Goal: Information Seeking & Learning: Find specific fact

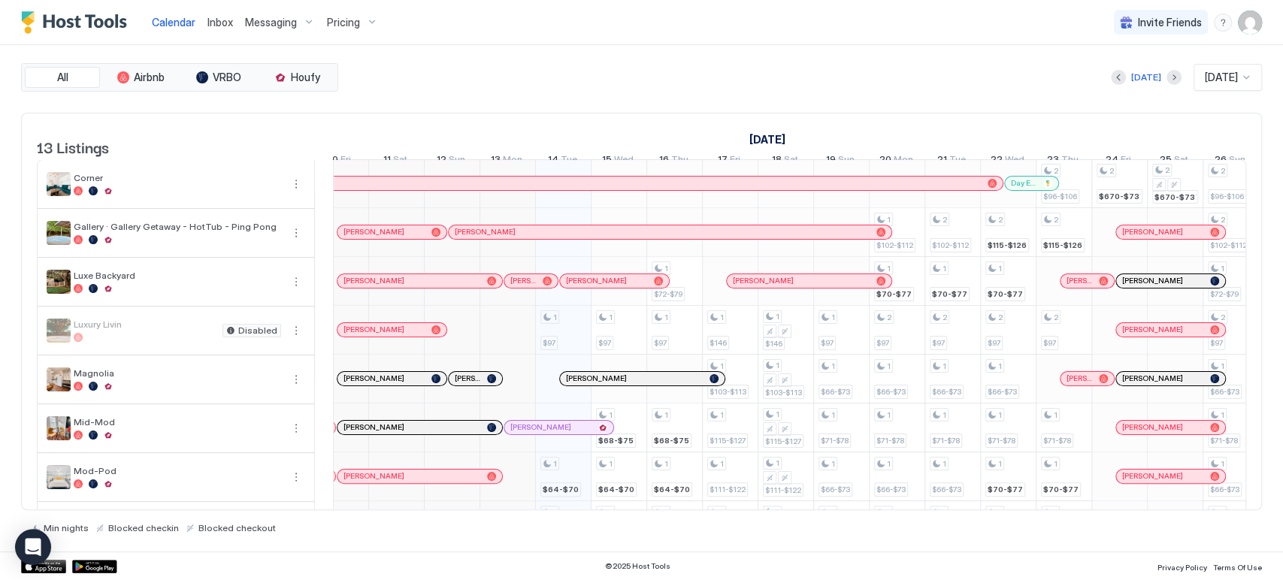
scroll to position [0, 626]
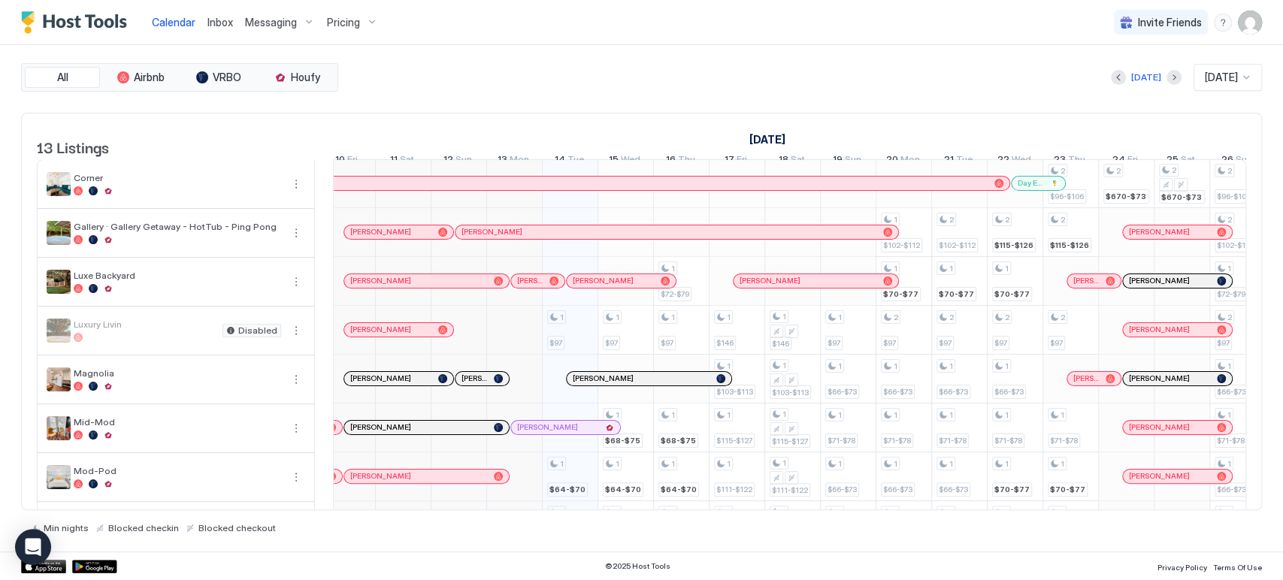
click at [1156, 334] on span "[PERSON_NAME]" at bounding box center [1159, 330] width 61 height 10
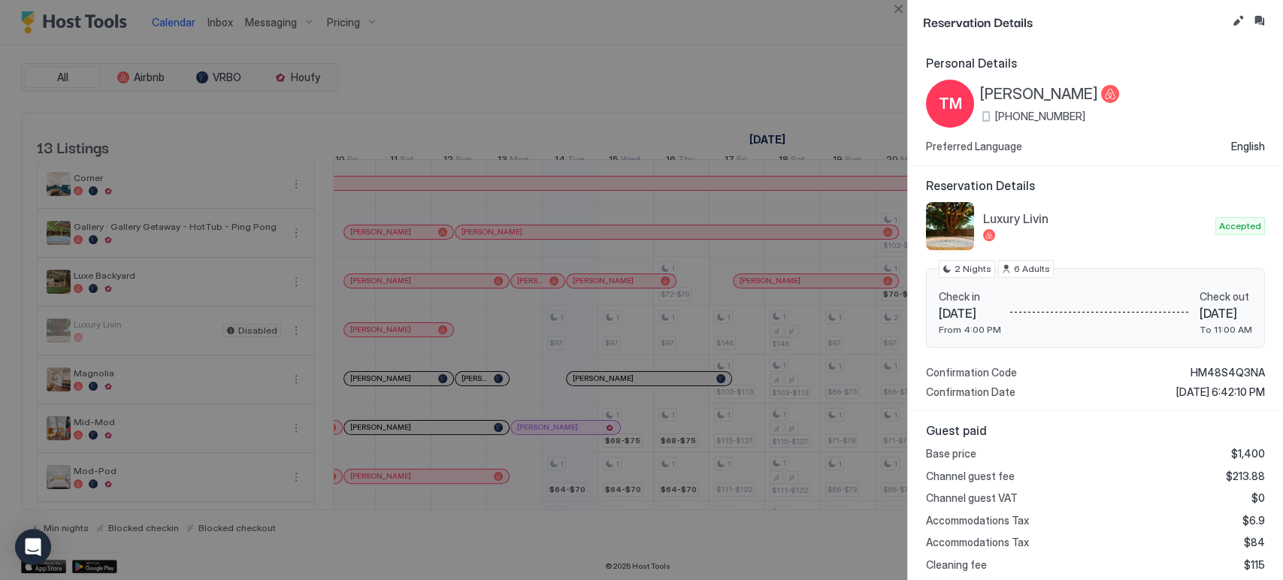
scroll to position [179, 0]
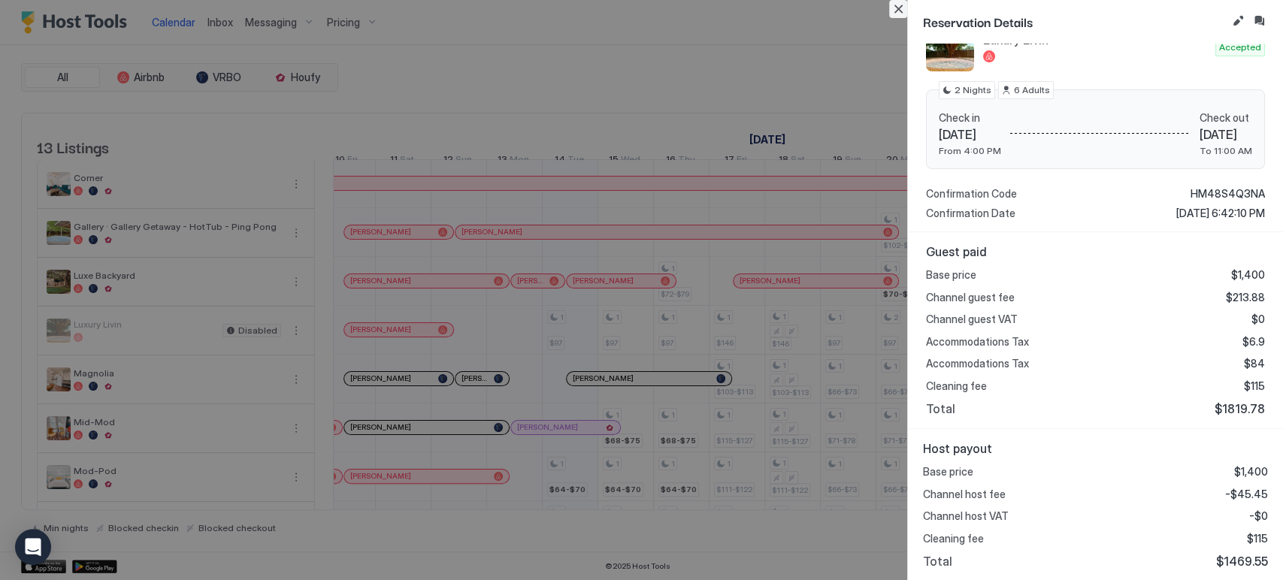
click at [898, 14] on button "Close" at bounding box center [898, 9] width 18 height 18
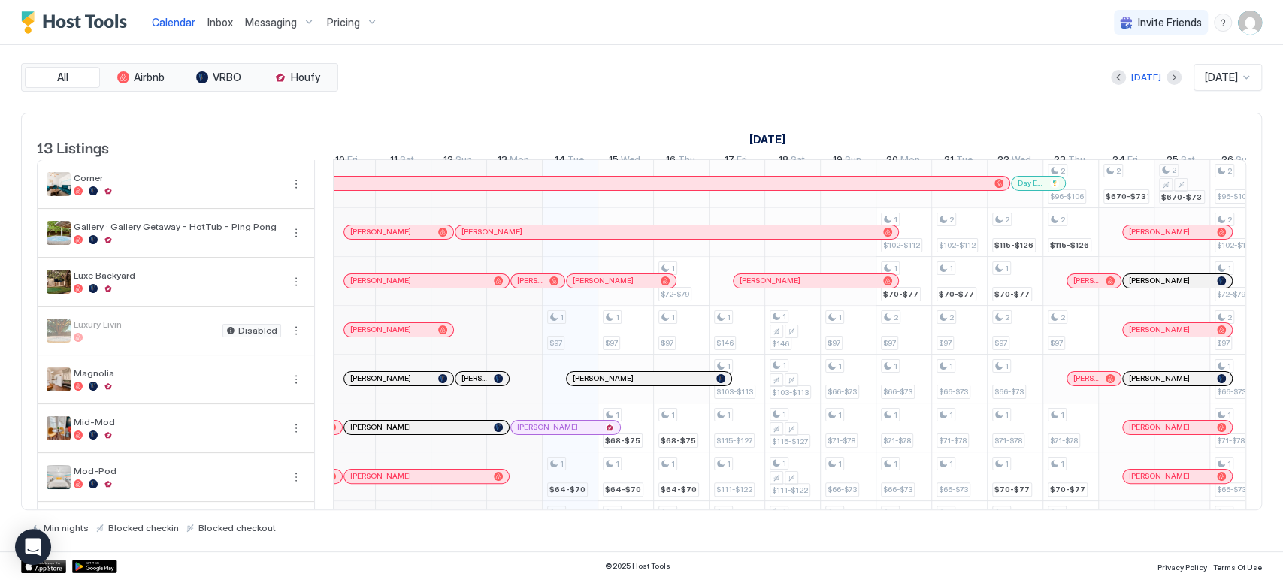
scroll to position [308, 0]
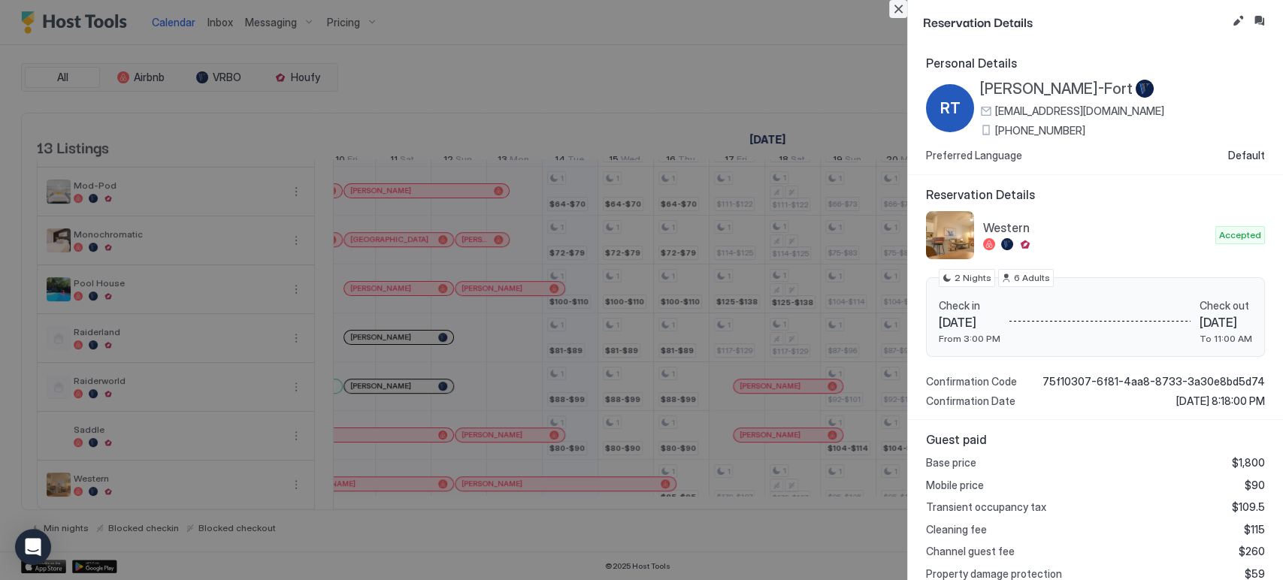
click at [893, 14] on button "Close" at bounding box center [898, 9] width 18 height 18
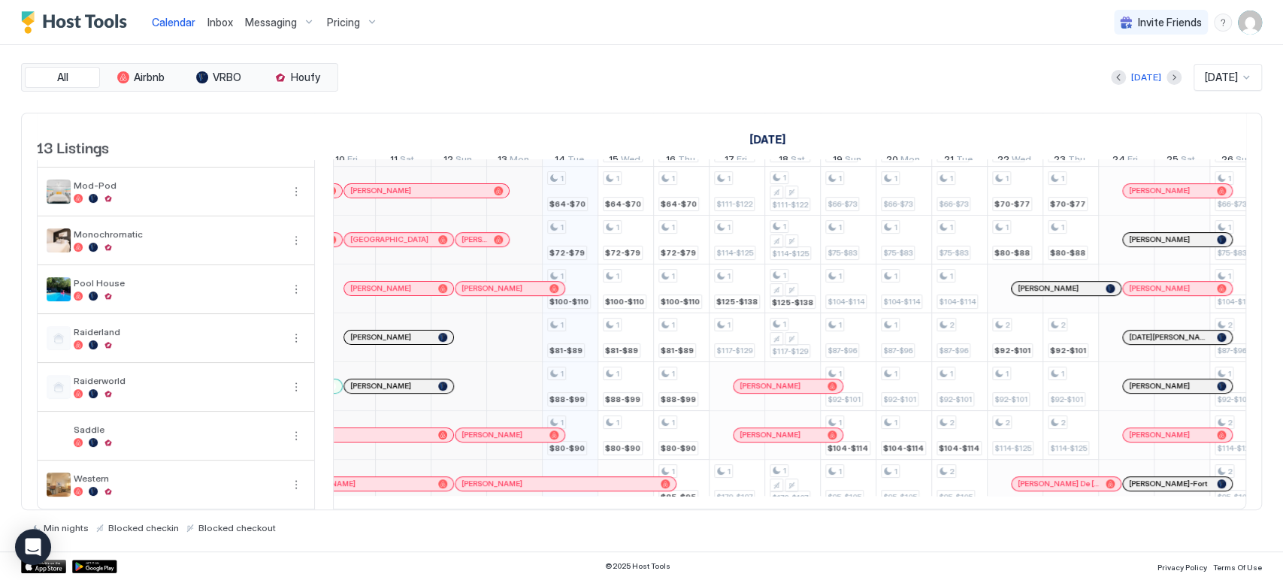
click at [1160, 430] on span "[PERSON_NAME]" at bounding box center [1159, 435] width 61 height 10
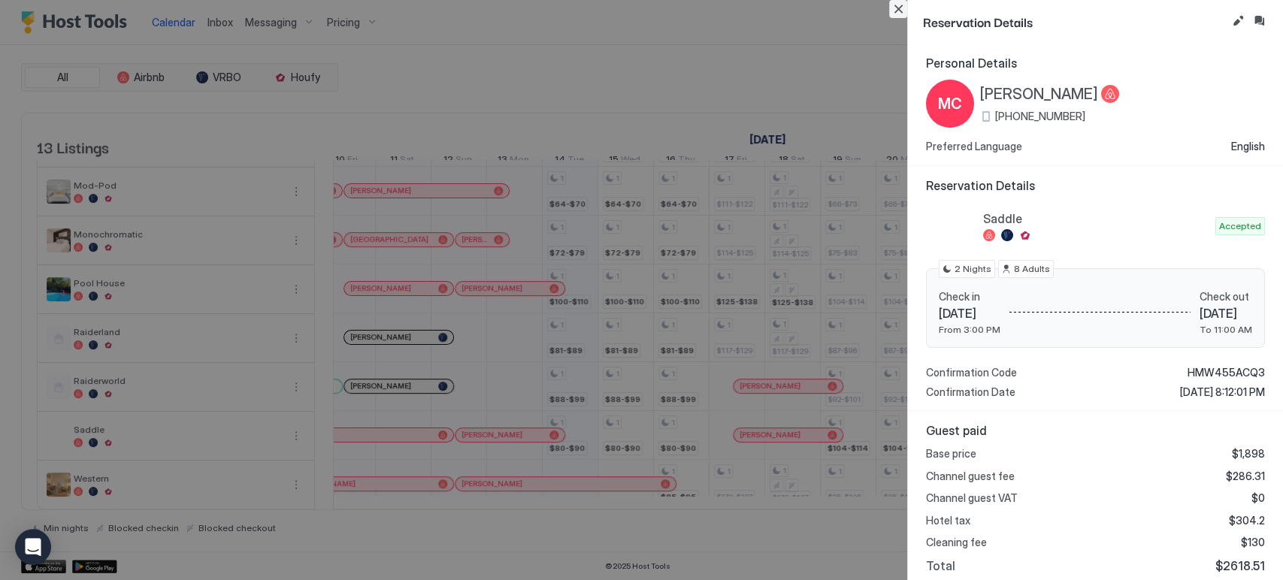
click at [898, 11] on button "Close" at bounding box center [898, 9] width 18 height 18
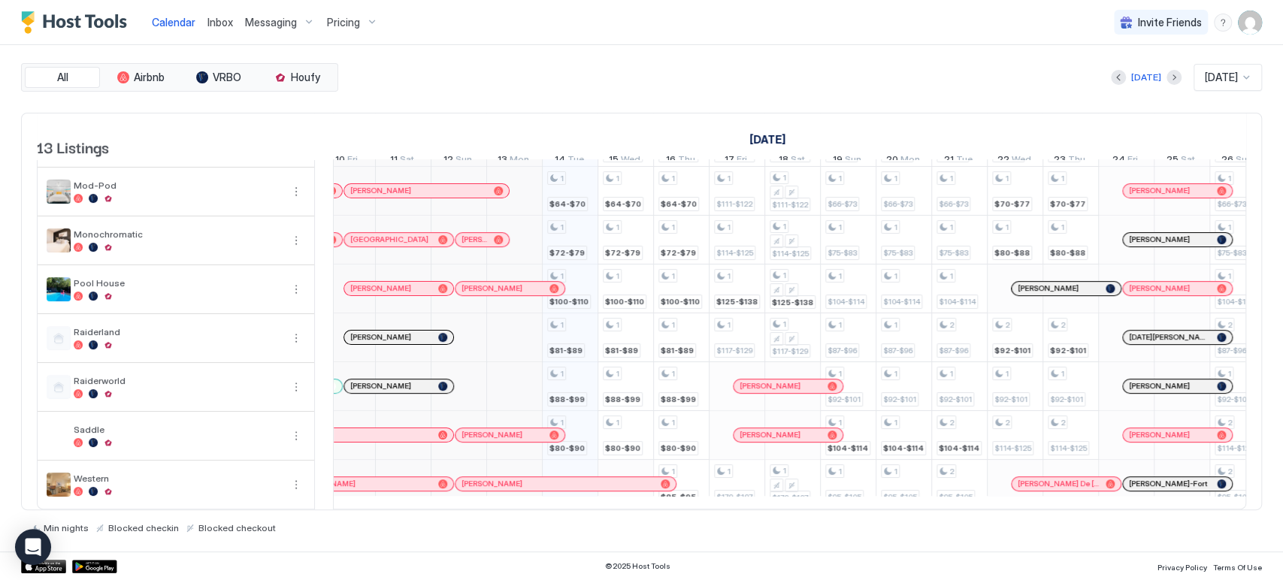
scroll to position [0, 0]
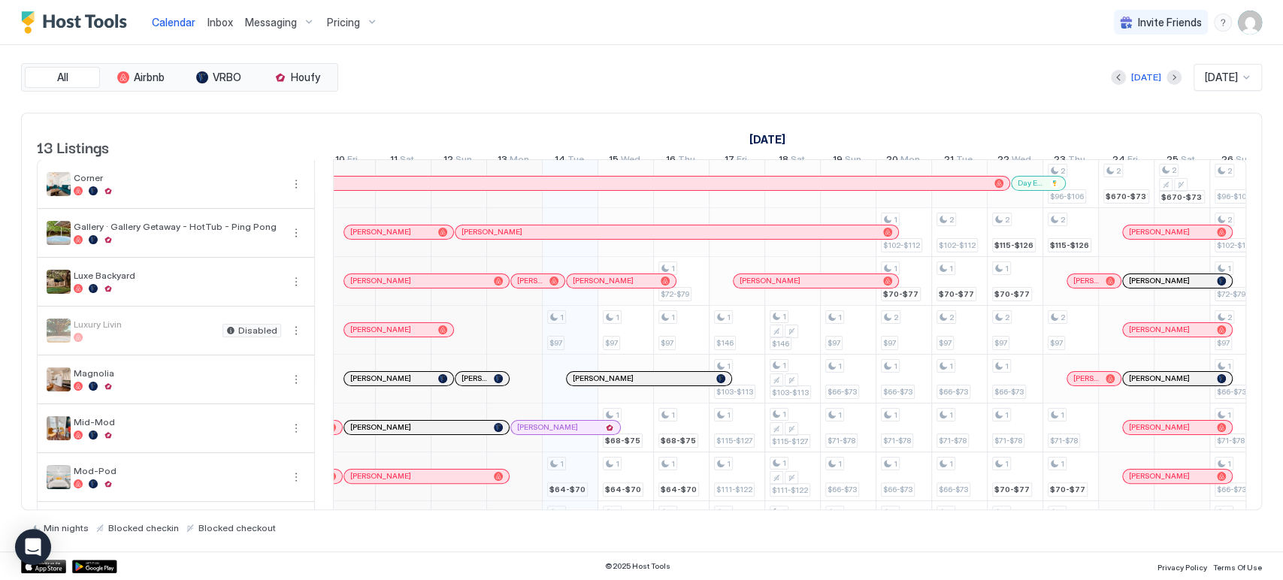
click at [1177, 237] on span "[PERSON_NAME]" at bounding box center [1159, 232] width 61 height 10
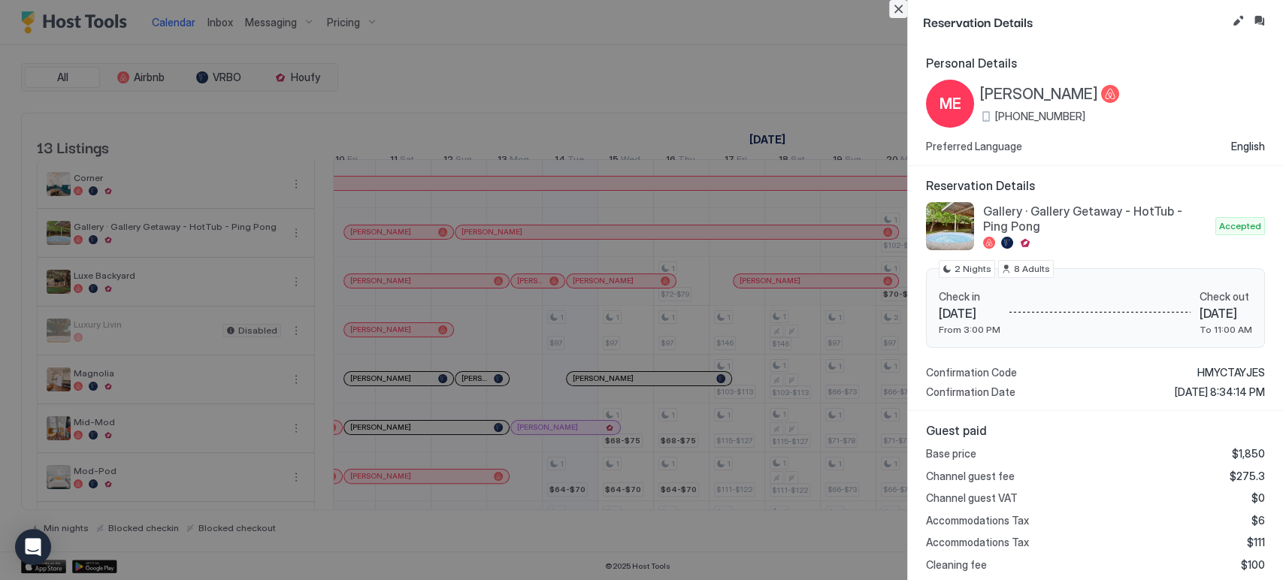
click at [896, 13] on button "Close" at bounding box center [898, 9] width 18 height 18
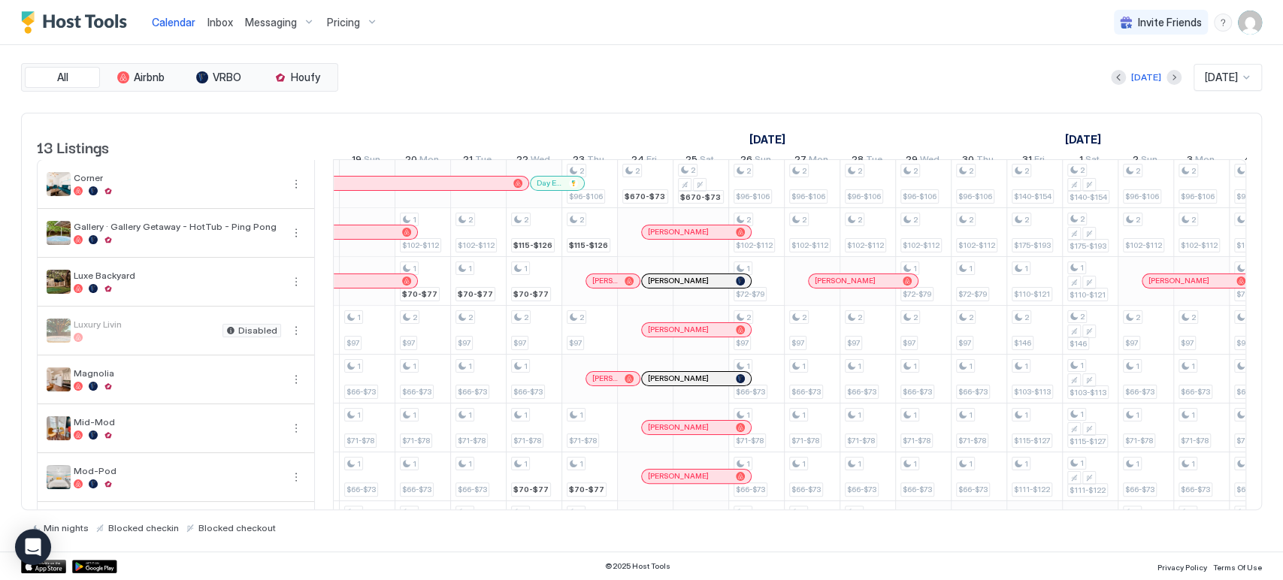
scroll to position [308, 0]
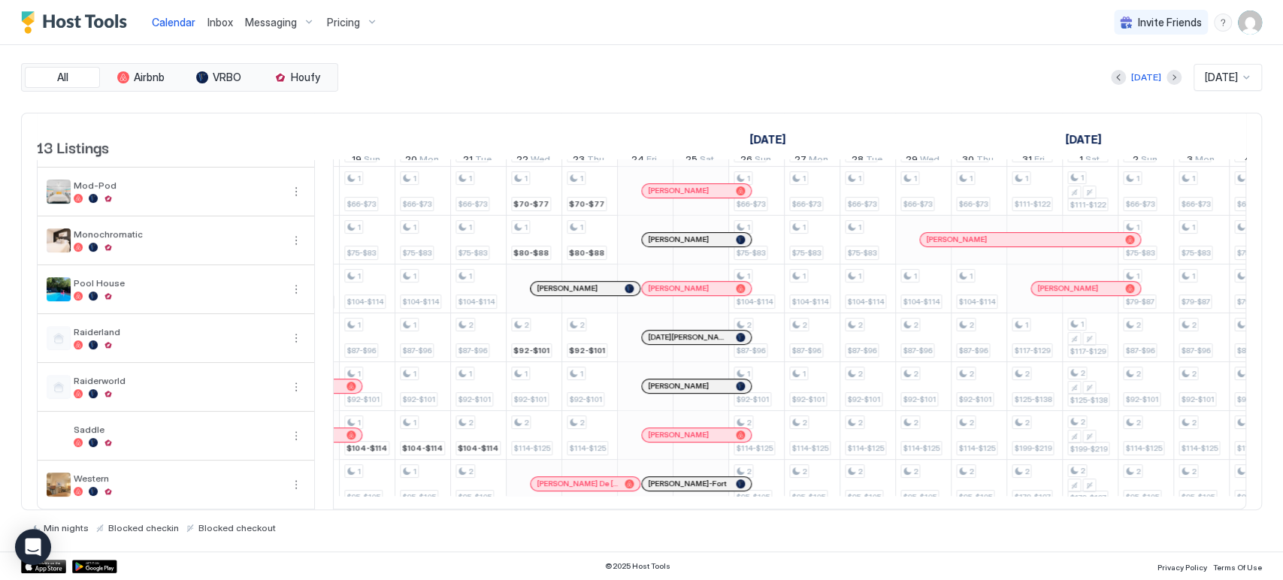
click at [686, 332] on span "[DATE][PERSON_NAME]" at bounding box center [689, 337] width 82 height 10
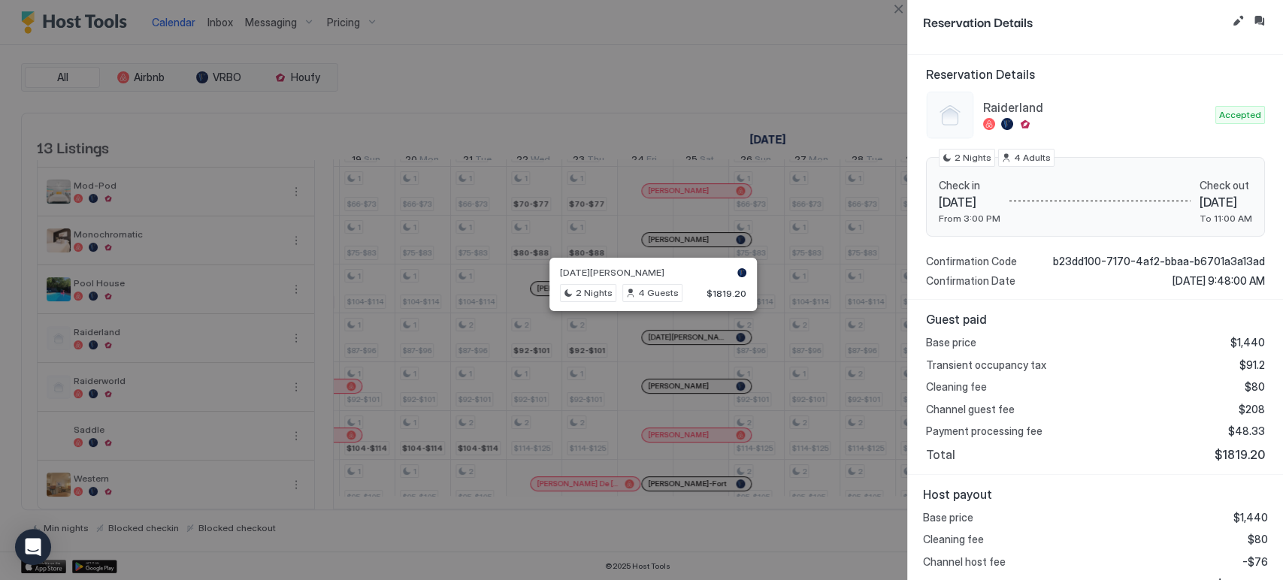
scroll to position [38, 0]
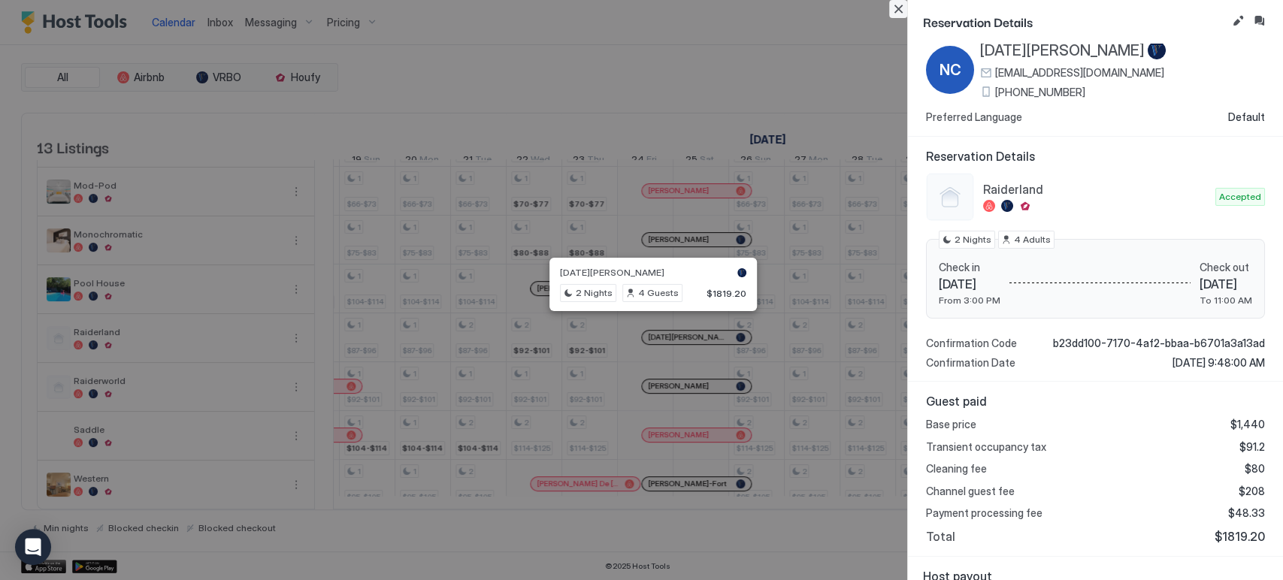
click at [897, 10] on button "Close" at bounding box center [898, 9] width 18 height 18
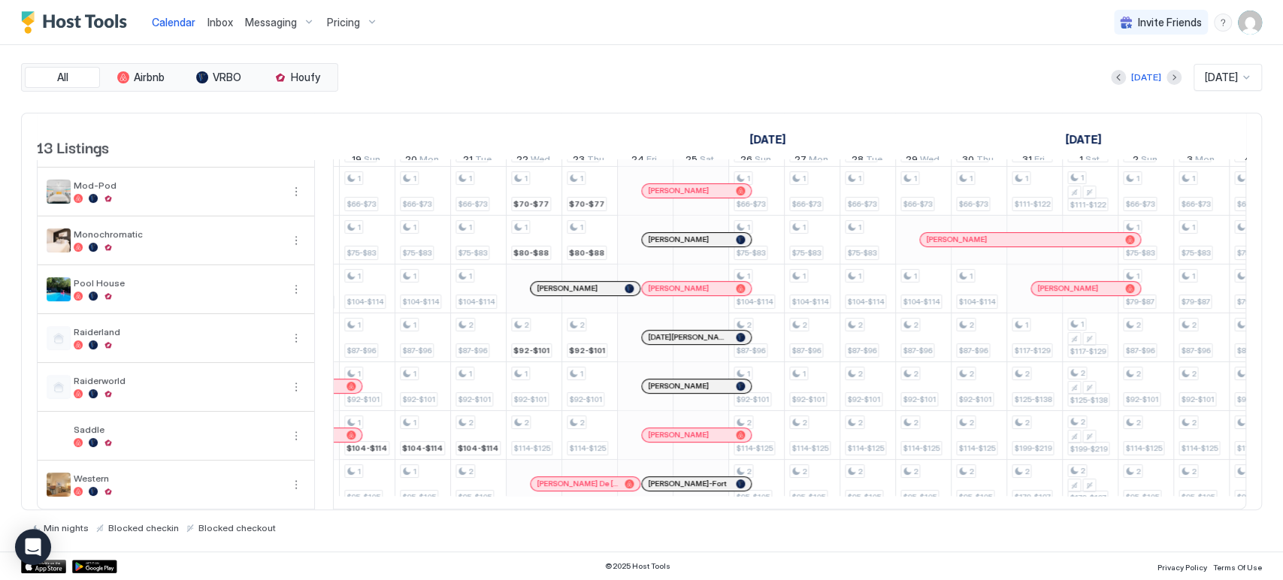
click at [680, 381] on div "[PERSON_NAME]" at bounding box center [689, 386] width 82 height 10
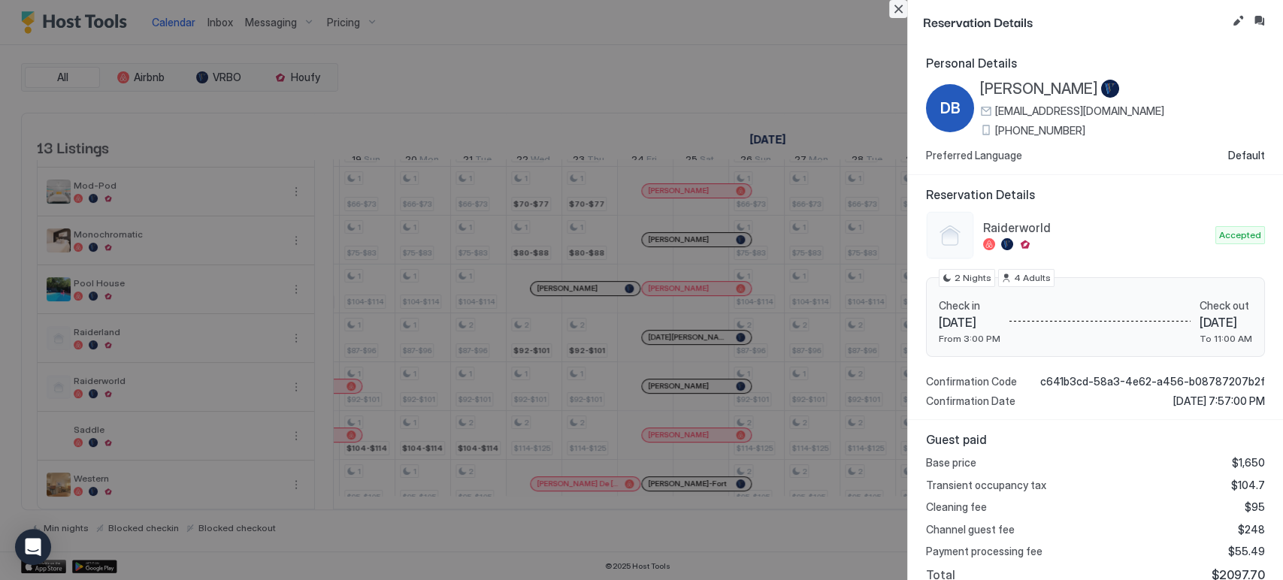
click at [902, 13] on button "Close" at bounding box center [898, 9] width 18 height 18
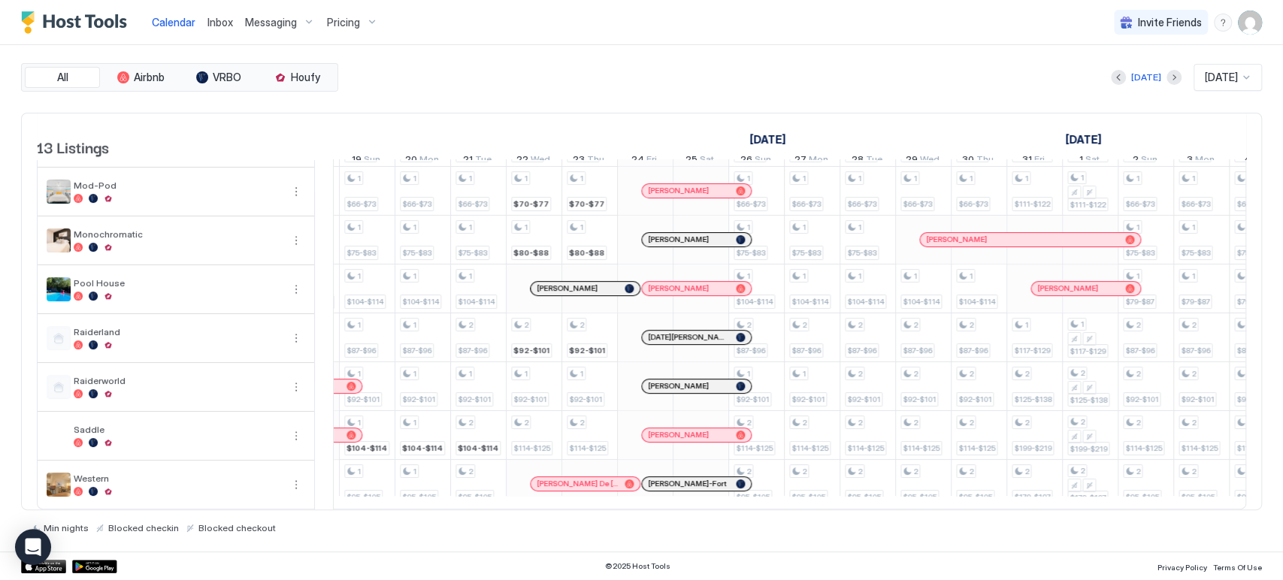
click at [663, 331] on div "[DATE][PERSON_NAME]" at bounding box center [696, 338] width 109 height 14
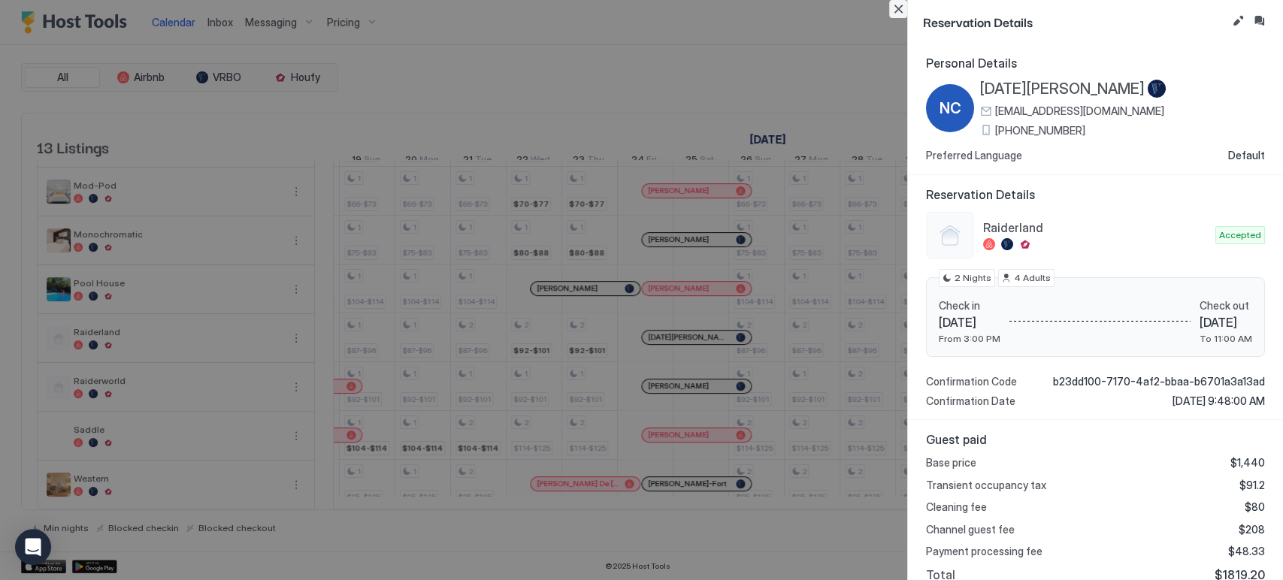
click at [901, 0] on button "Close" at bounding box center [898, 9] width 18 height 18
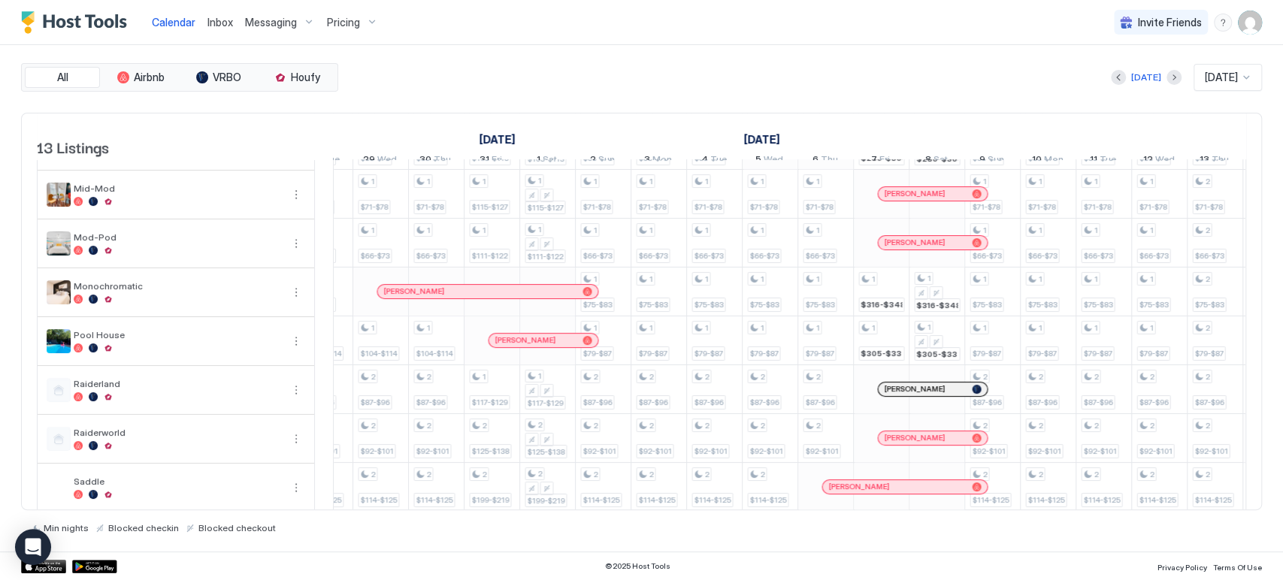
scroll to position [308, 0]
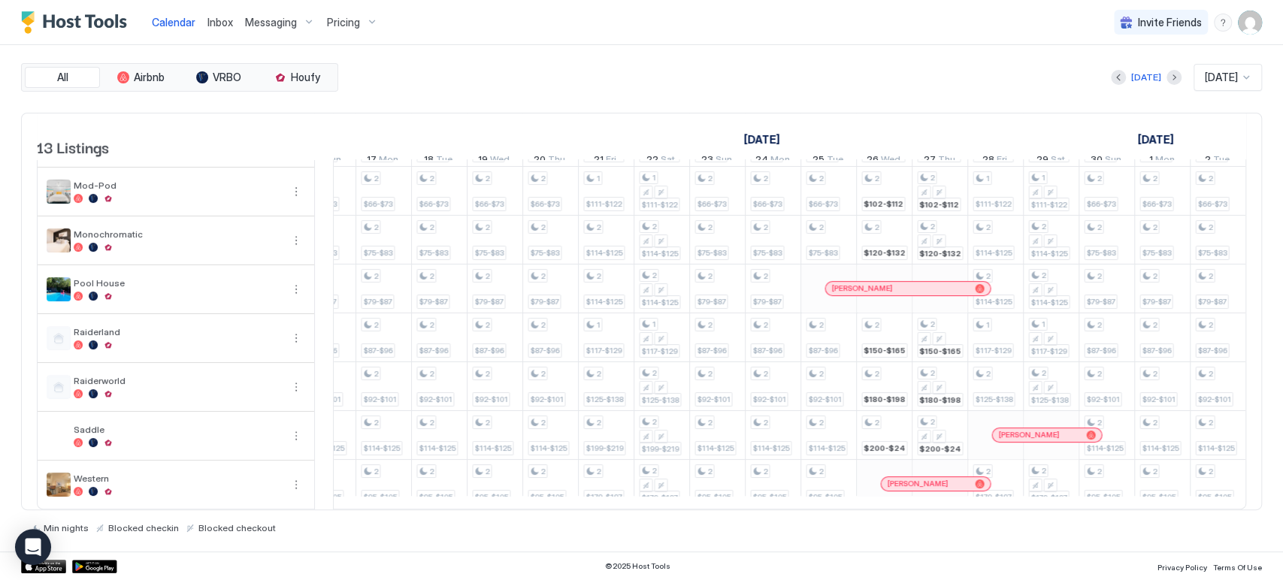
click at [927, 479] on span "[PERSON_NAME]" at bounding box center [917, 484] width 61 height 10
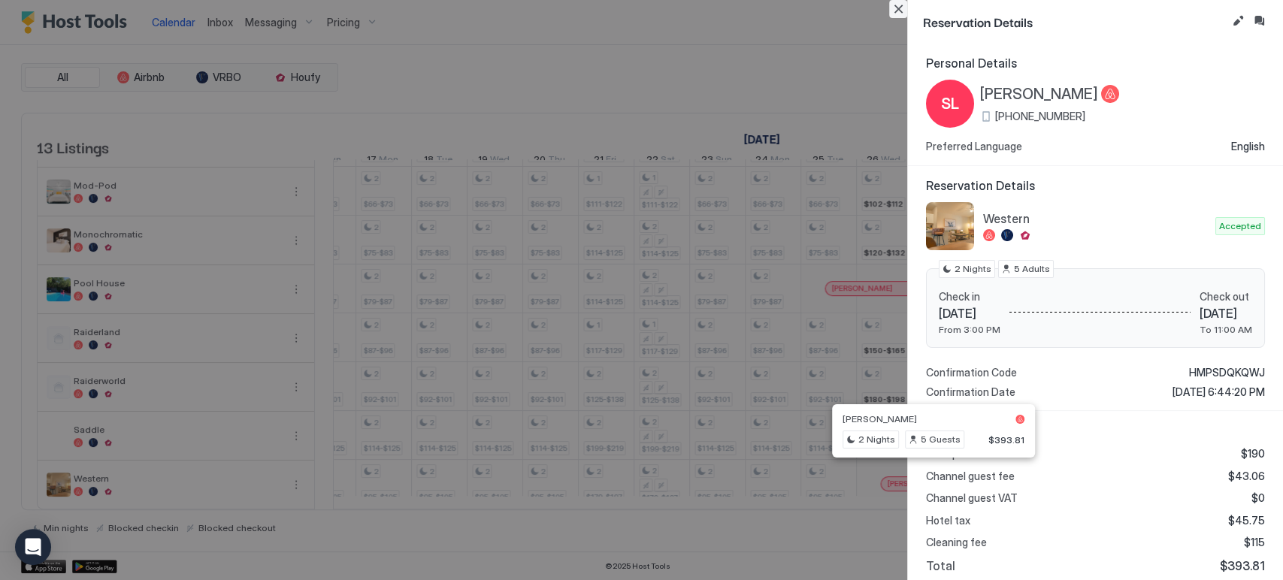
click at [900, 1] on button "Close" at bounding box center [898, 9] width 18 height 18
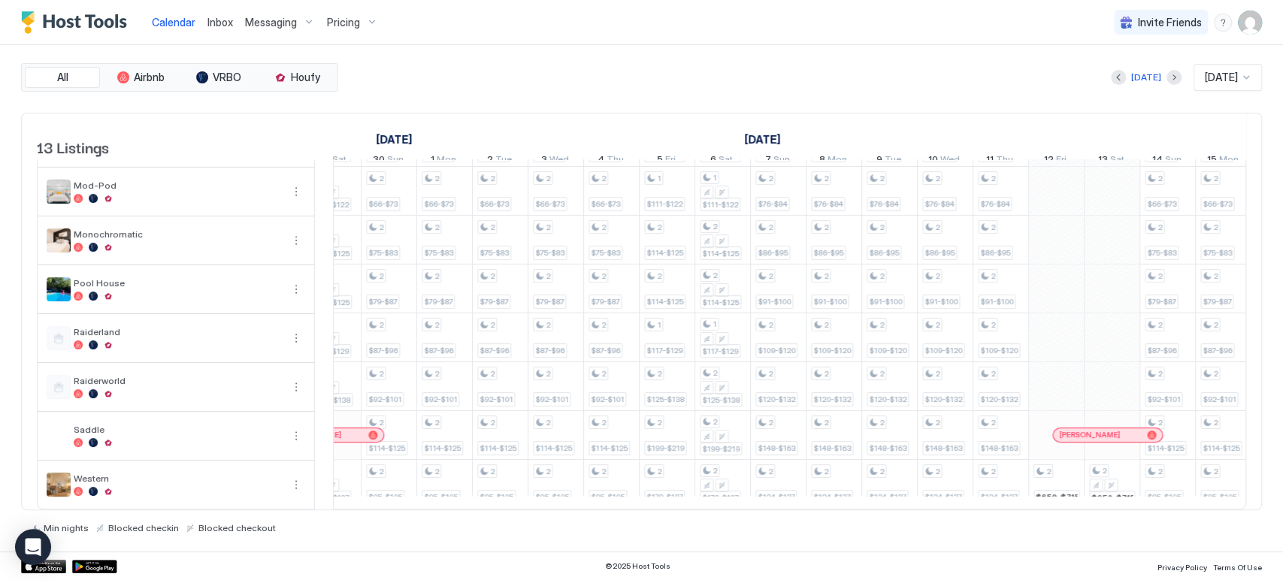
click at [1075, 430] on span "[PERSON_NAME]" at bounding box center [1089, 435] width 61 height 10
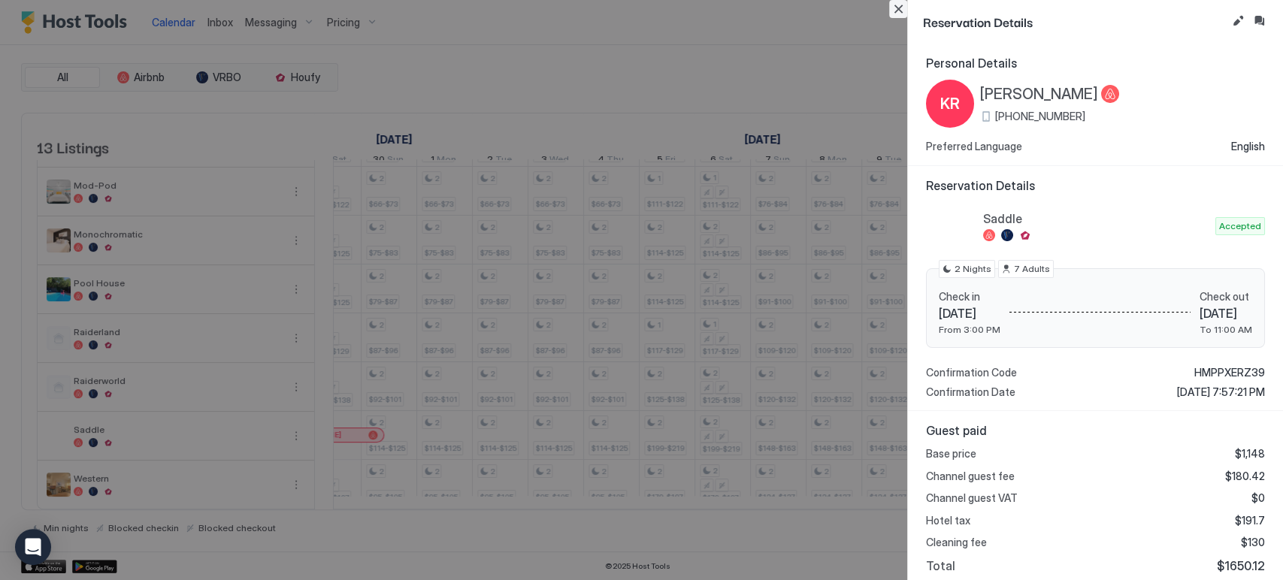
click at [891, 10] on button "Close" at bounding box center [898, 9] width 18 height 18
